Goal: Transaction & Acquisition: Obtain resource

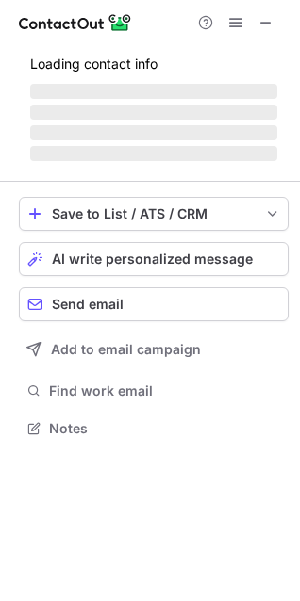
scroll to position [440, 300]
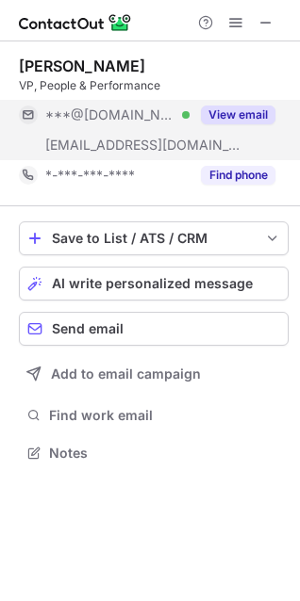
click at [244, 122] on button "View email" at bounding box center [238, 115] width 74 height 19
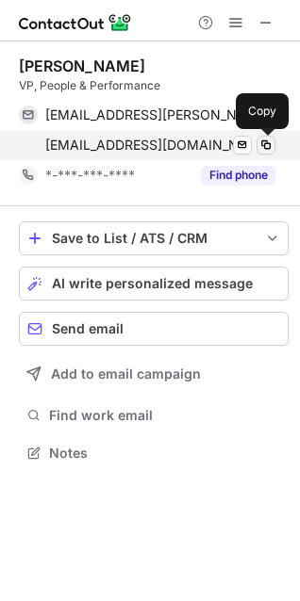
click at [264, 141] on span at bounding box center [265, 145] width 15 height 15
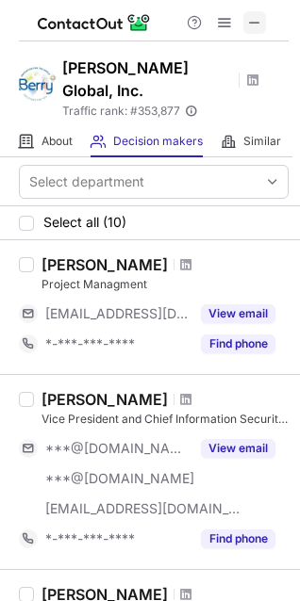
click at [255, 16] on span at bounding box center [254, 22] width 15 height 15
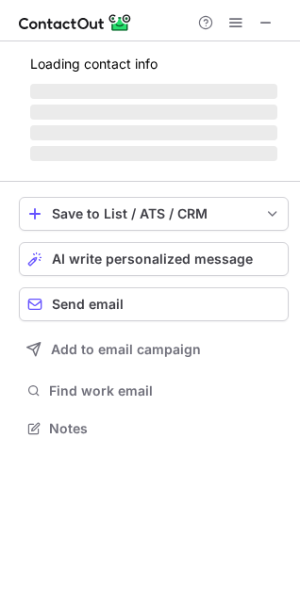
scroll to position [440, 300]
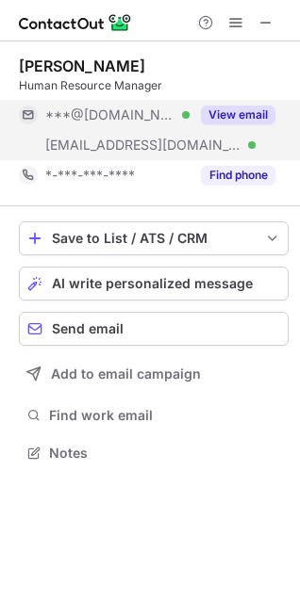
click at [220, 105] on div "View email" at bounding box center [232, 115] width 86 height 30
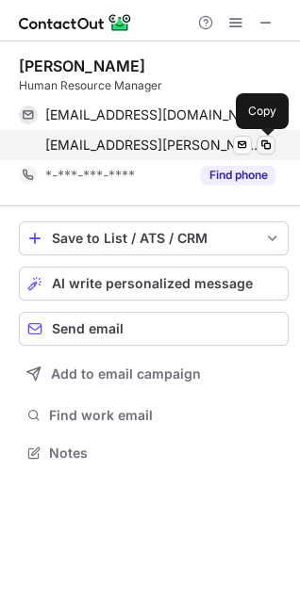
click at [270, 149] on span at bounding box center [265, 145] width 15 height 15
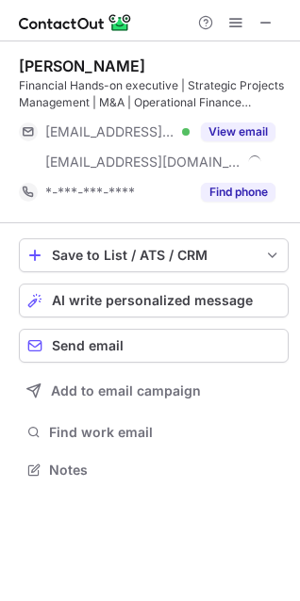
scroll to position [457, 300]
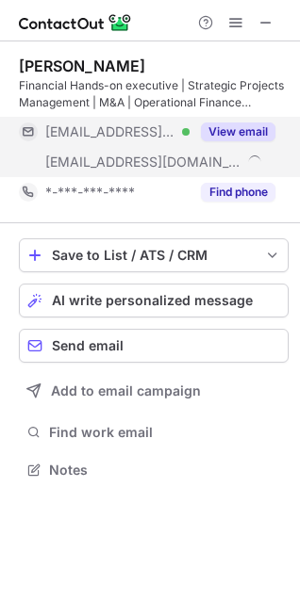
click at [220, 137] on button "View email" at bounding box center [238, 131] width 74 height 19
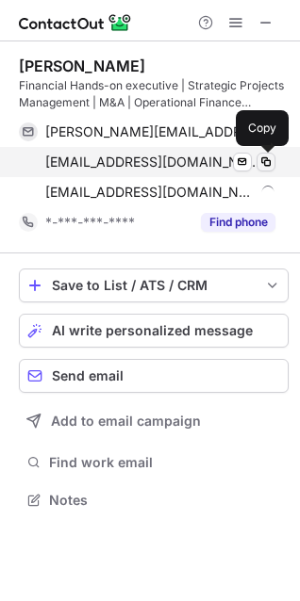
click at [263, 167] on span at bounding box center [265, 162] width 15 height 15
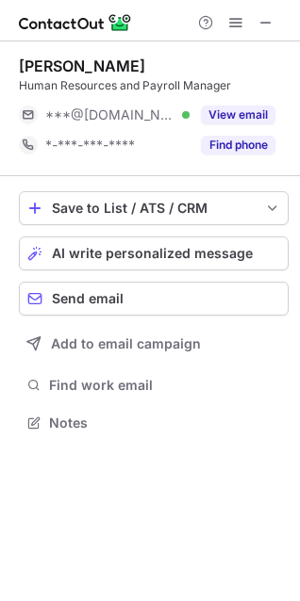
scroll to position [410, 300]
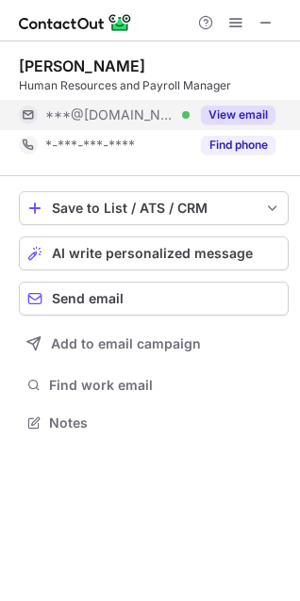
click at [237, 119] on button "View email" at bounding box center [238, 115] width 74 height 19
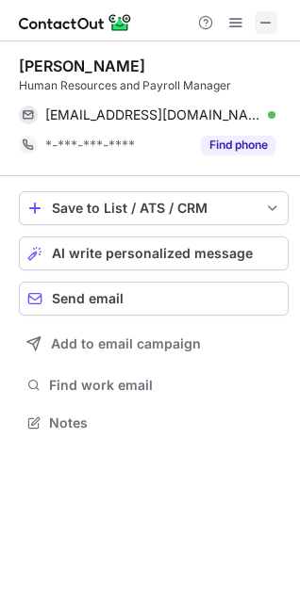
click at [257, 24] on button at bounding box center [265, 22] width 23 height 23
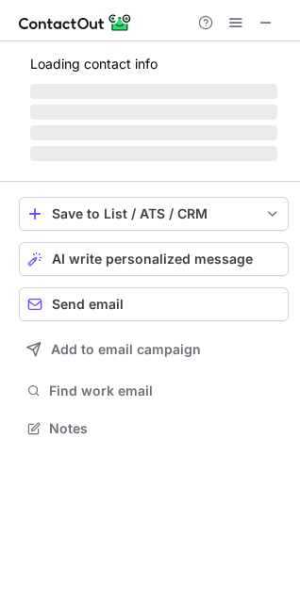
scroll to position [457, 300]
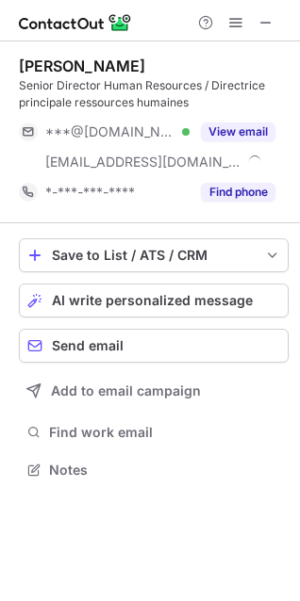
scroll to position [457, 300]
click at [277, 18] on div at bounding box center [235, 22] width 90 height 23
click at [260, 23] on span at bounding box center [265, 22] width 15 height 15
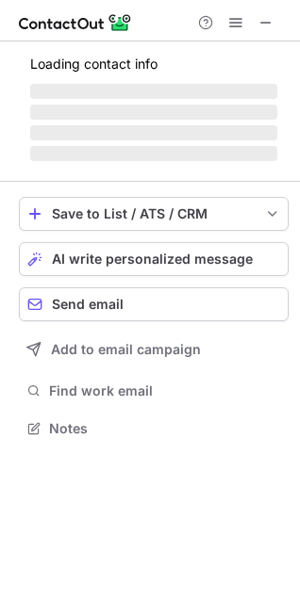
scroll to position [457, 300]
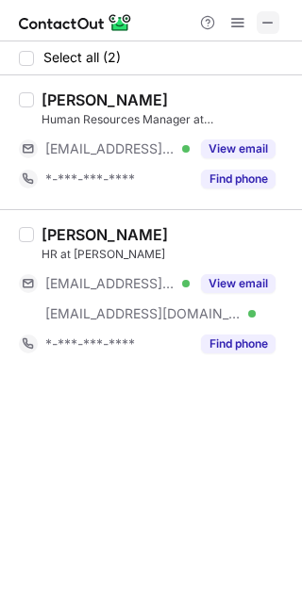
click at [270, 28] on span at bounding box center [267, 22] width 15 height 15
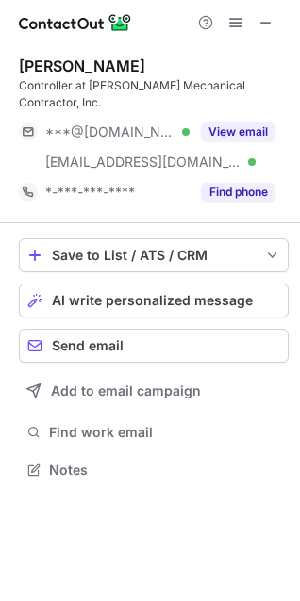
scroll to position [457, 300]
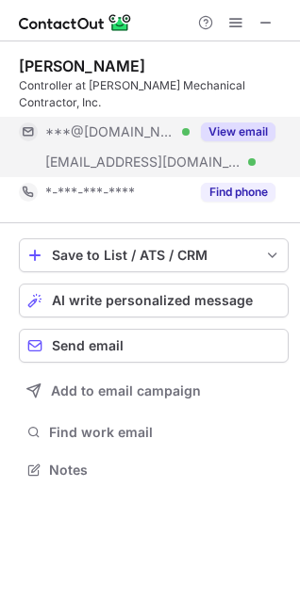
click at [241, 132] on button "View email" at bounding box center [238, 131] width 74 height 19
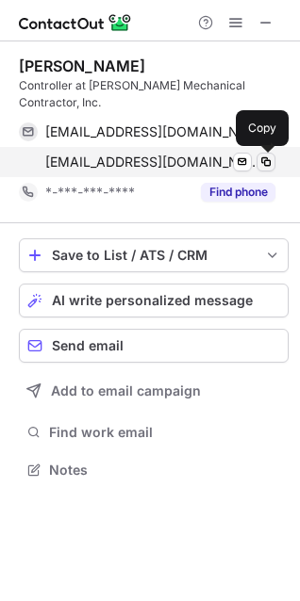
click at [263, 162] on span at bounding box center [265, 162] width 15 height 15
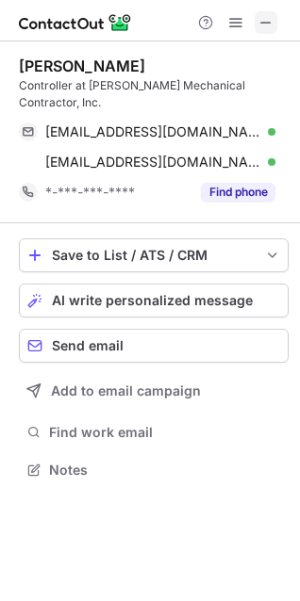
click at [269, 17] on span at bounding box center [265, 22] width 15 height 15
